Goal: Task Accomplishment & Management: Use online tool/utility

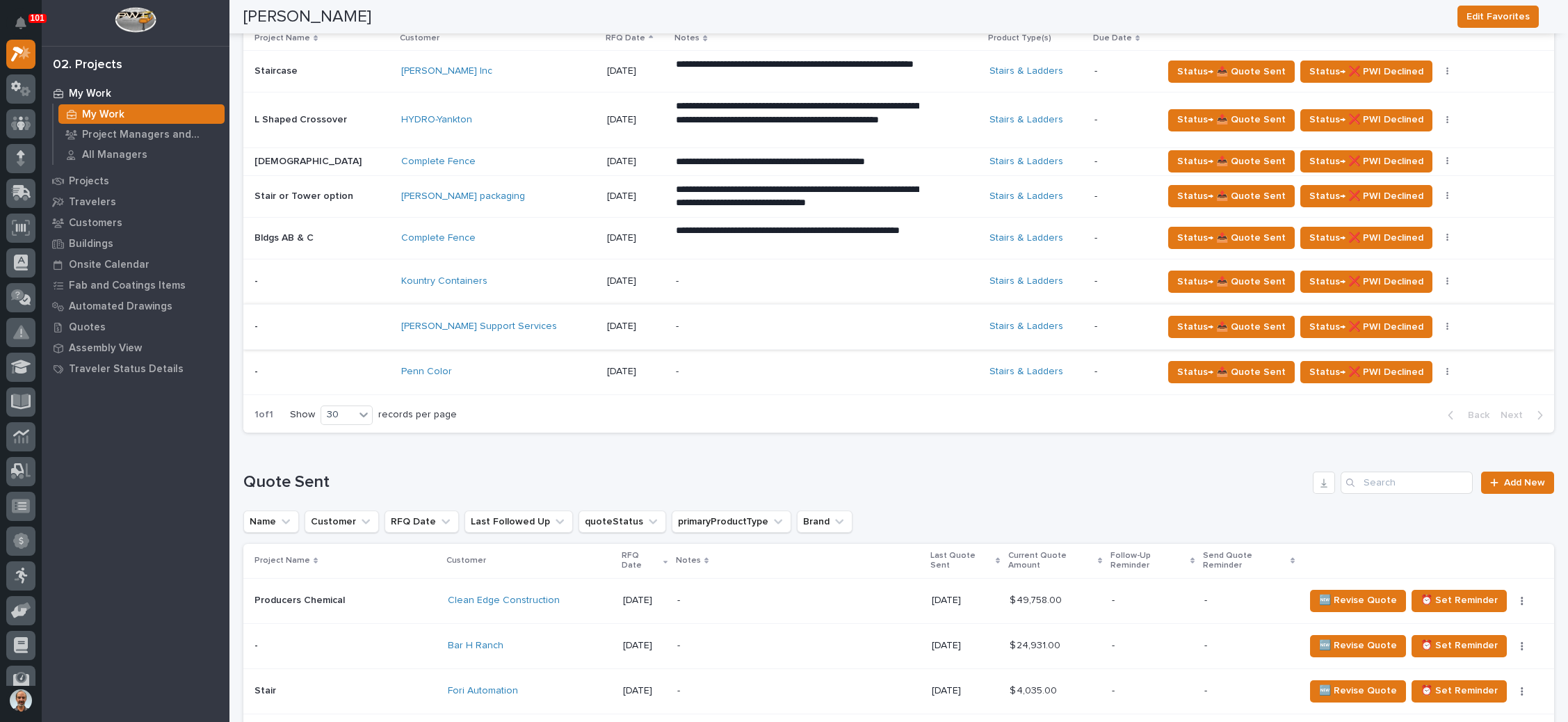
scroll to position [625, 0]
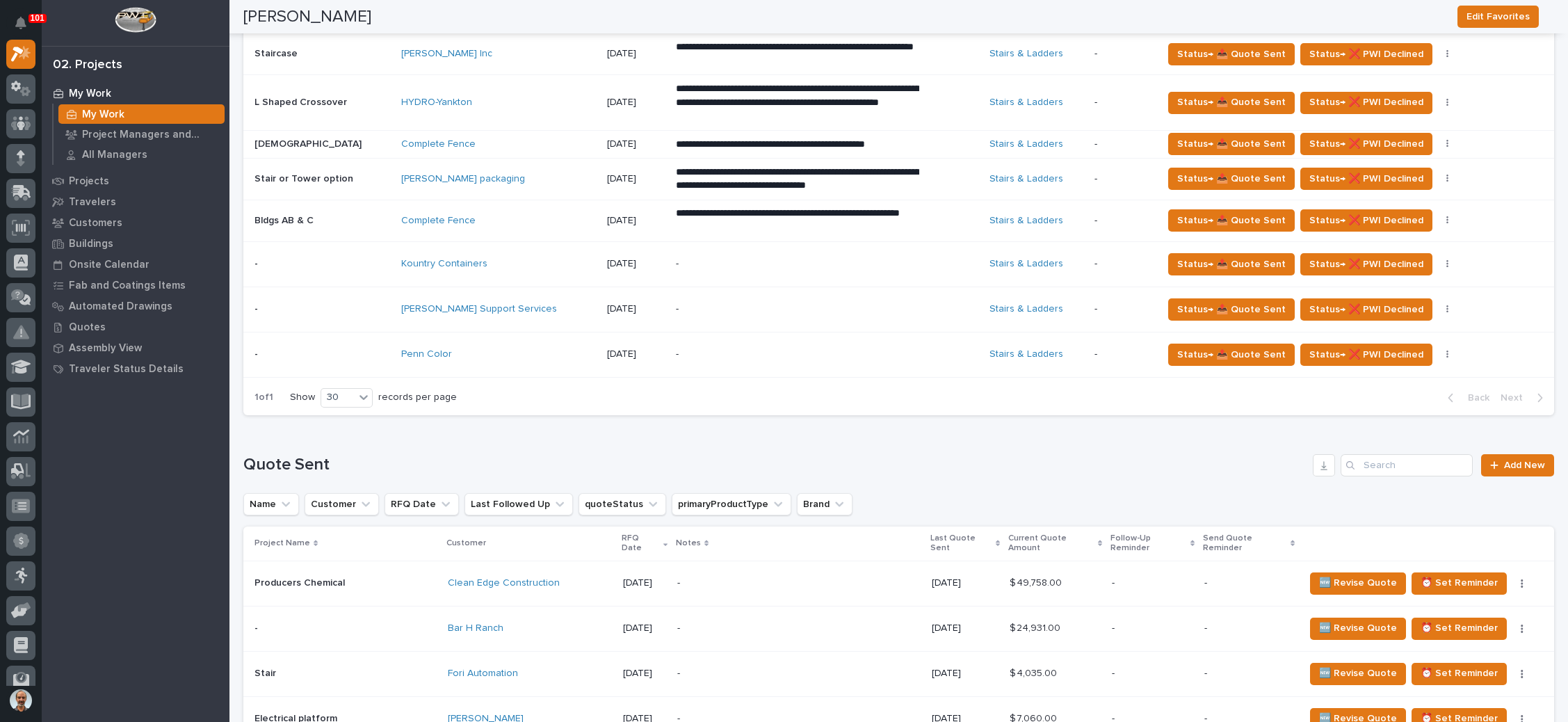
click at [854, 354] on p "-" at bounding box center [797, 354] width 243 height 11
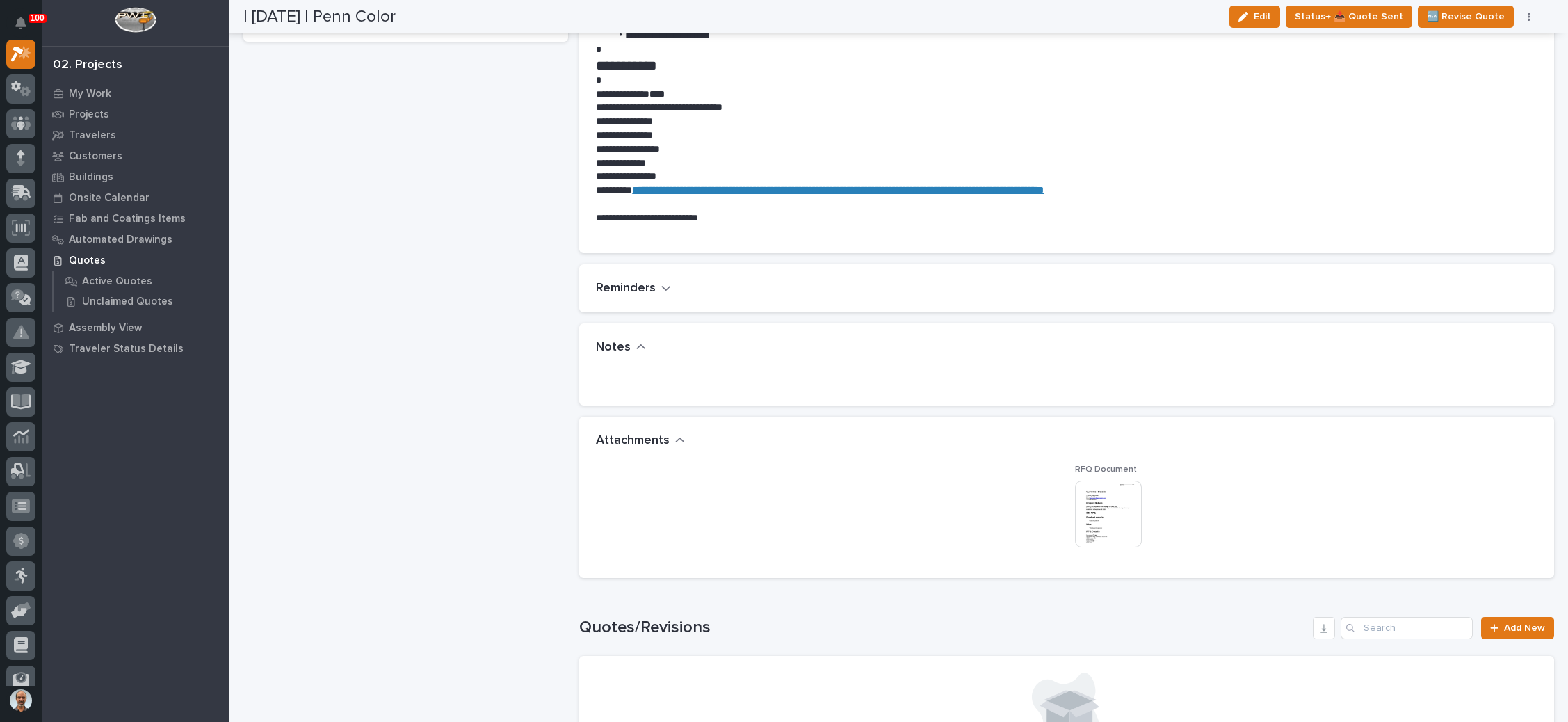
scroll to position [730, 0]
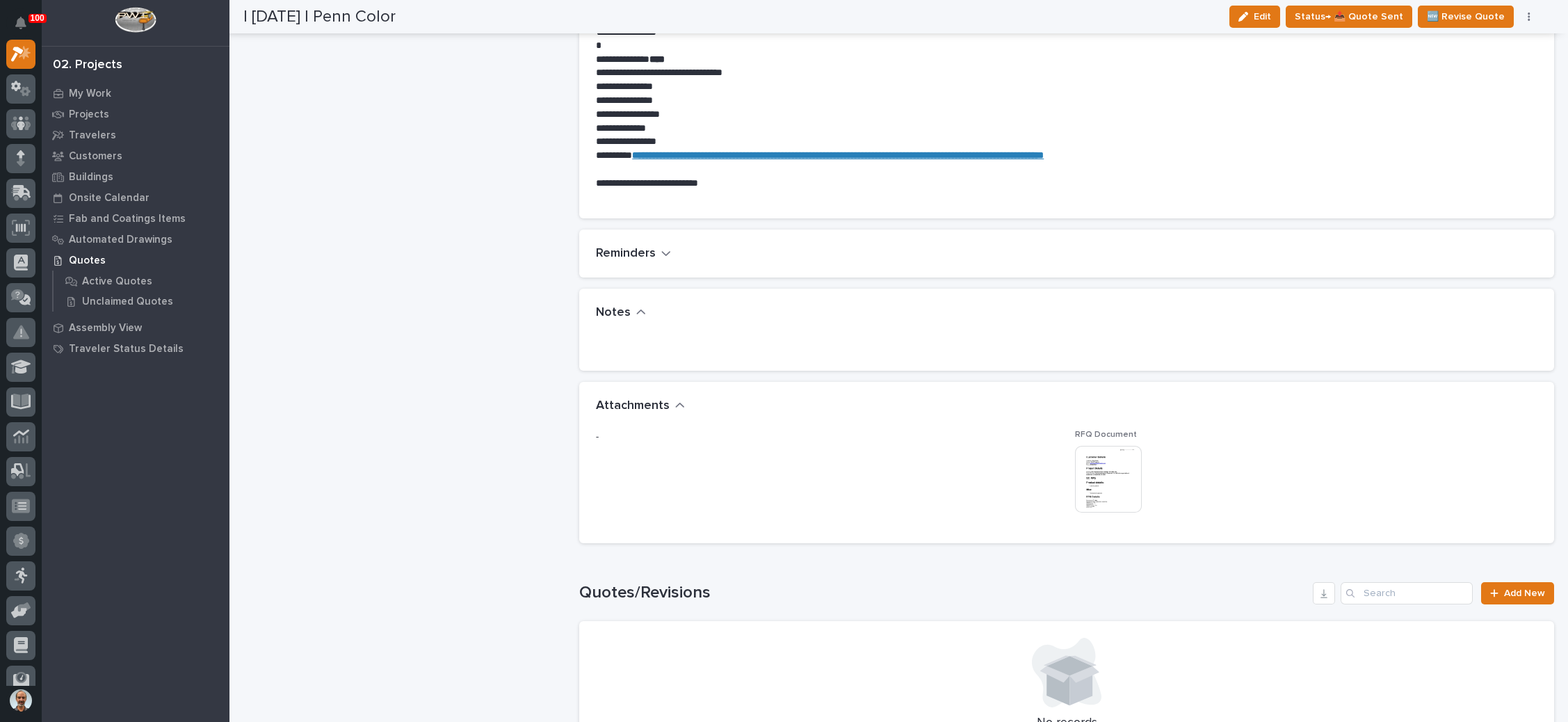
click at [1106, 463] on img at bounding box center [1108, 479] width 67 height 67
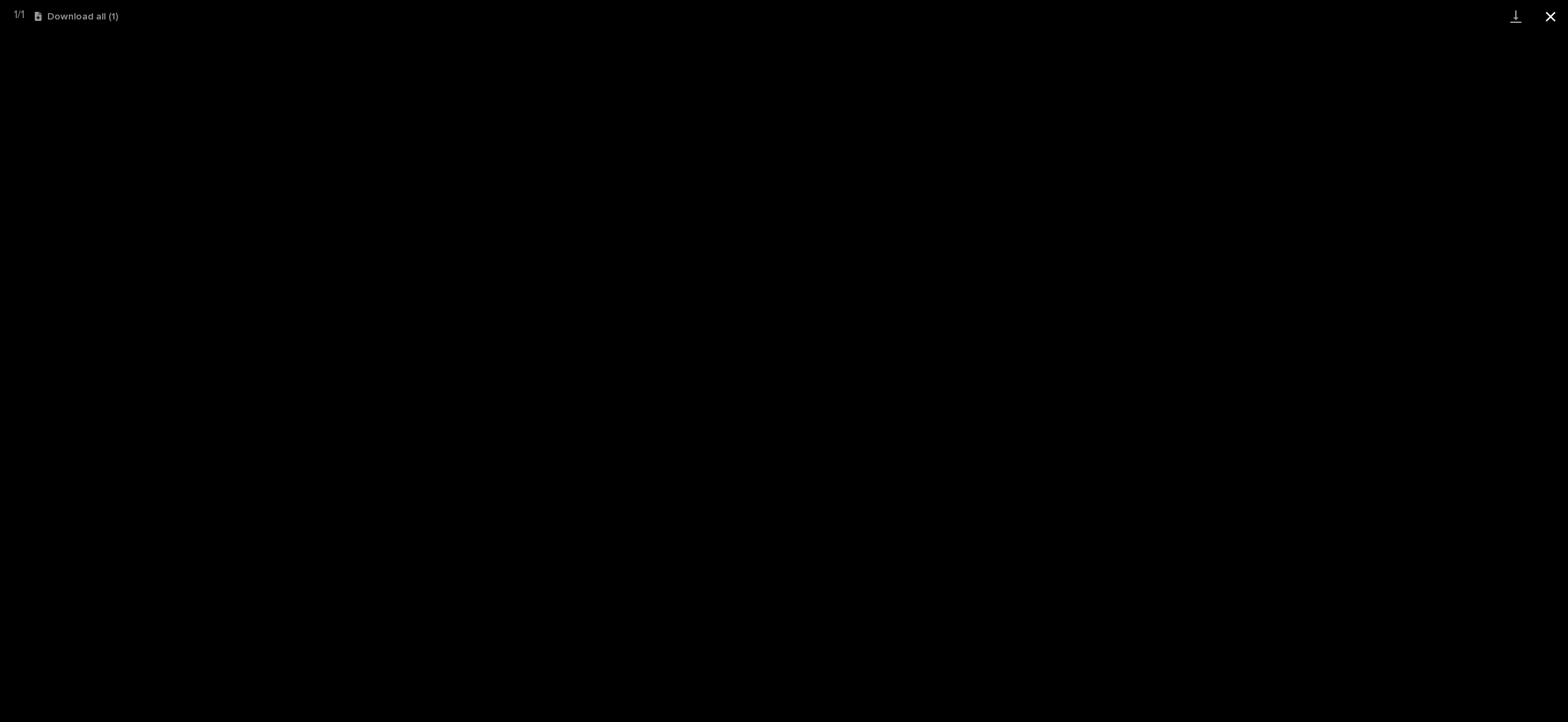
click at [1552, 21] on button "Close gallery" at bounding box center [1550, 16] width 35 height 33
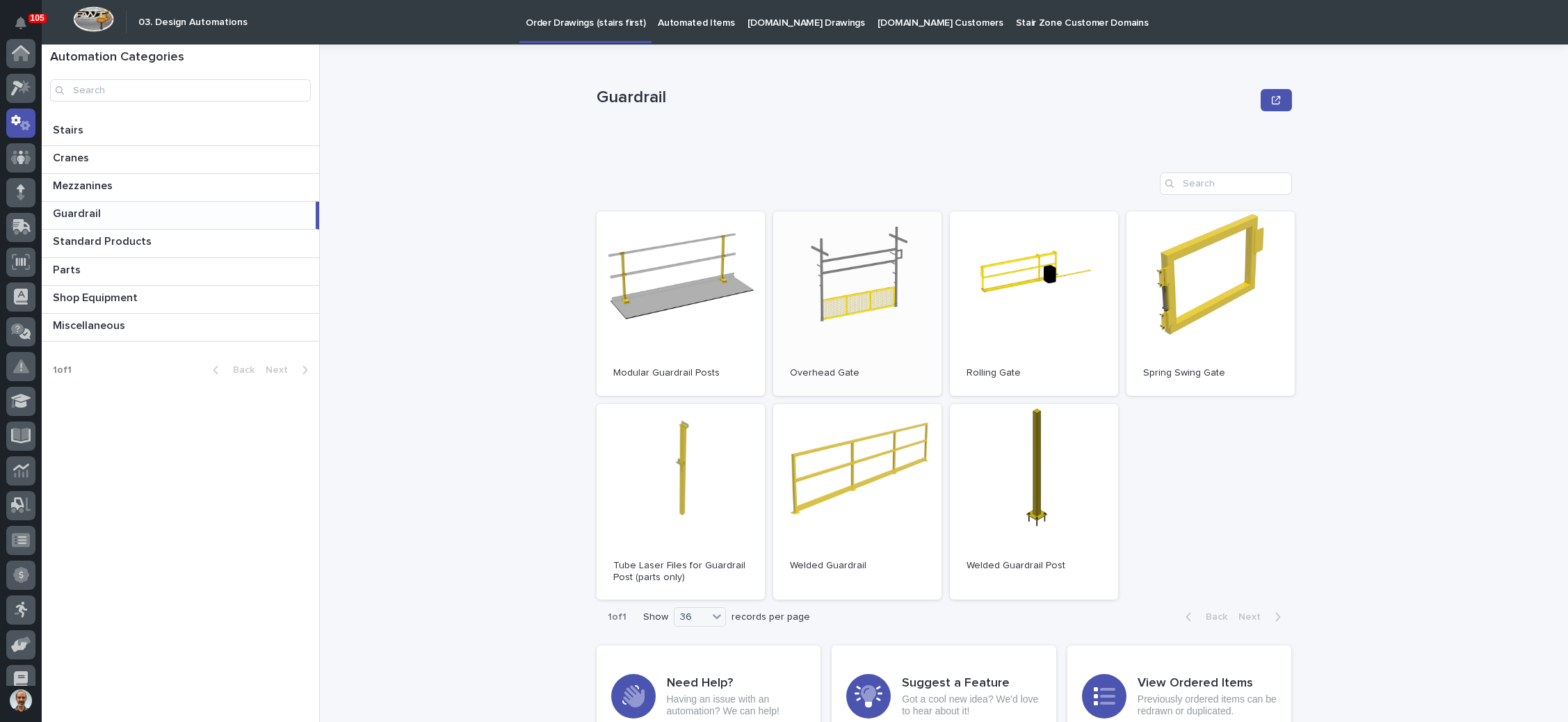
scroll to position [69, 0]
click at [552, 18] on p "Order Drawings (stairs first)" at bounding box center [585, 14] width 119 height 29
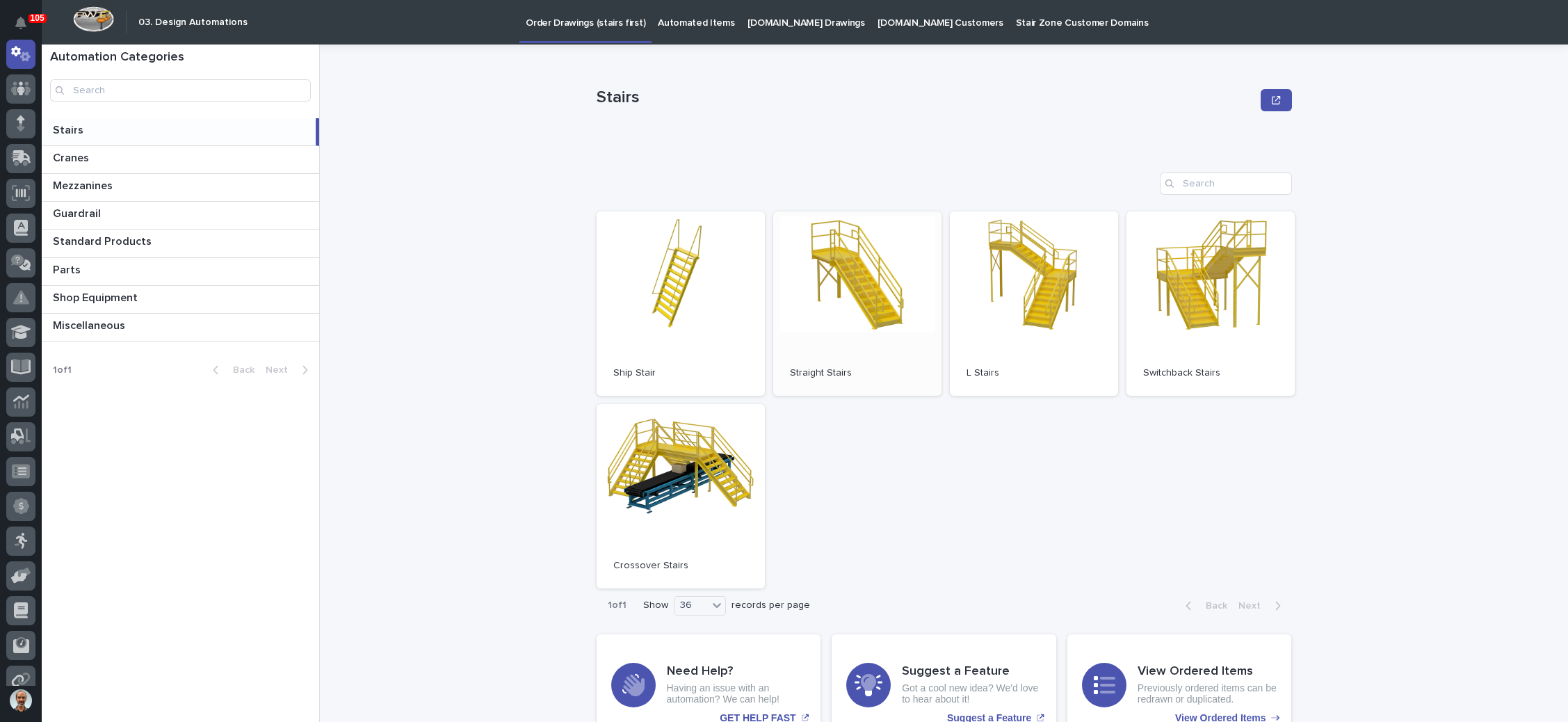
click at [857, 317] on link "Open" at bounding box center [857, 303] width 168 height 185
